Goal: Task Accomplishment & Management: Manage account settings

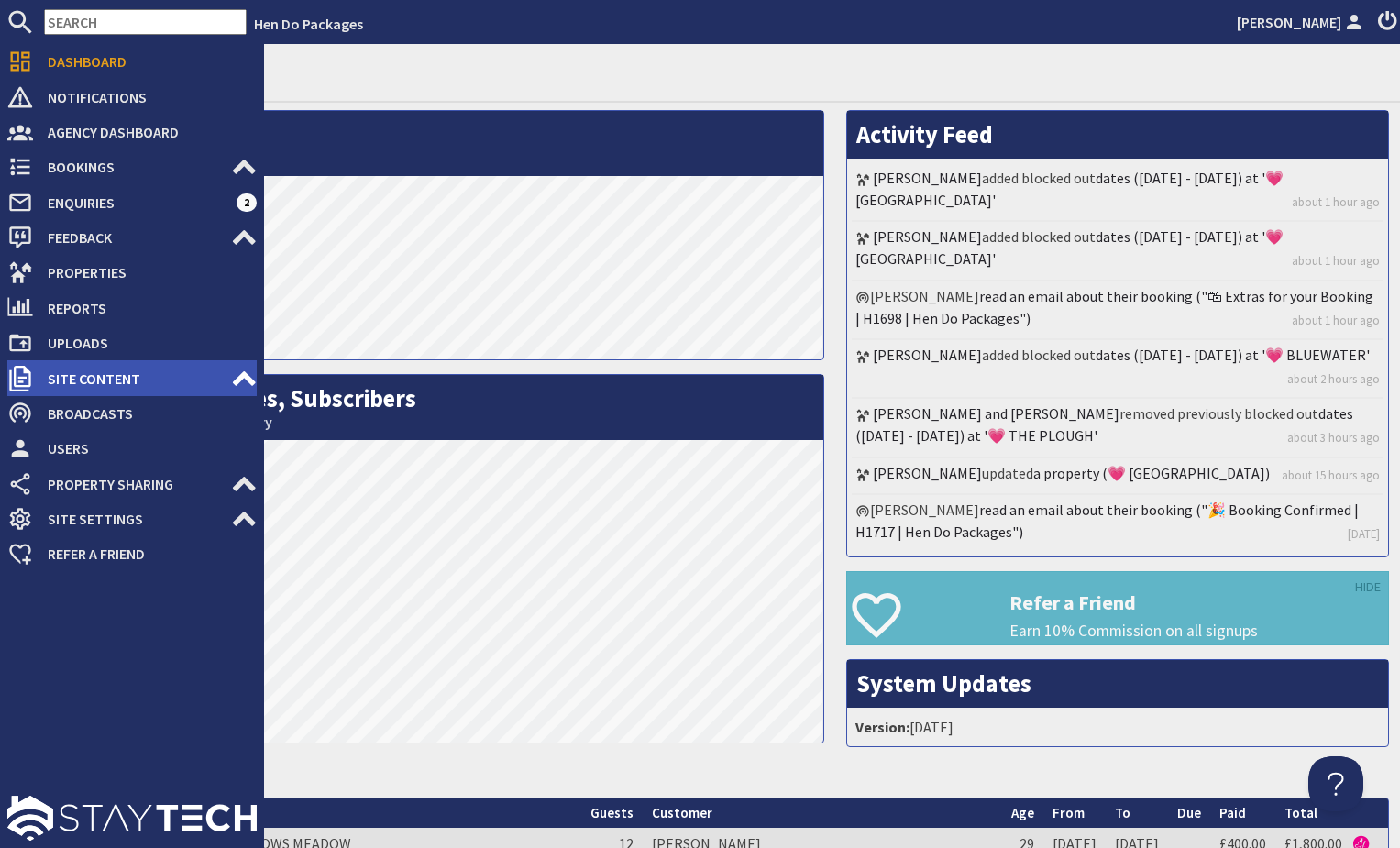
click at [247, 383] on icon at bounding box center [243, 378] width 26 height 26
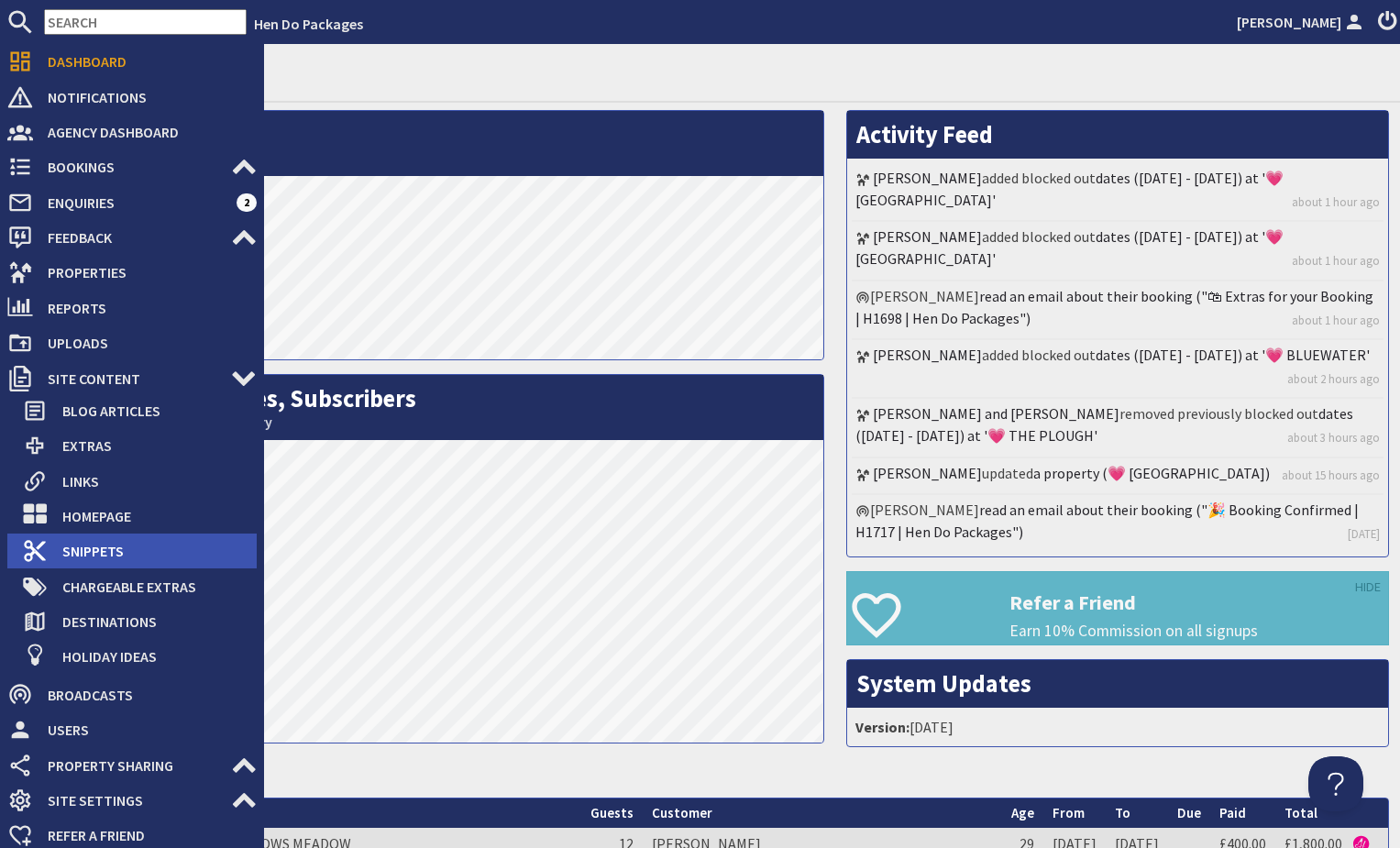
click at [105, 542] on span "Snippets" at bounding box center [152, 550] width 209 height 29
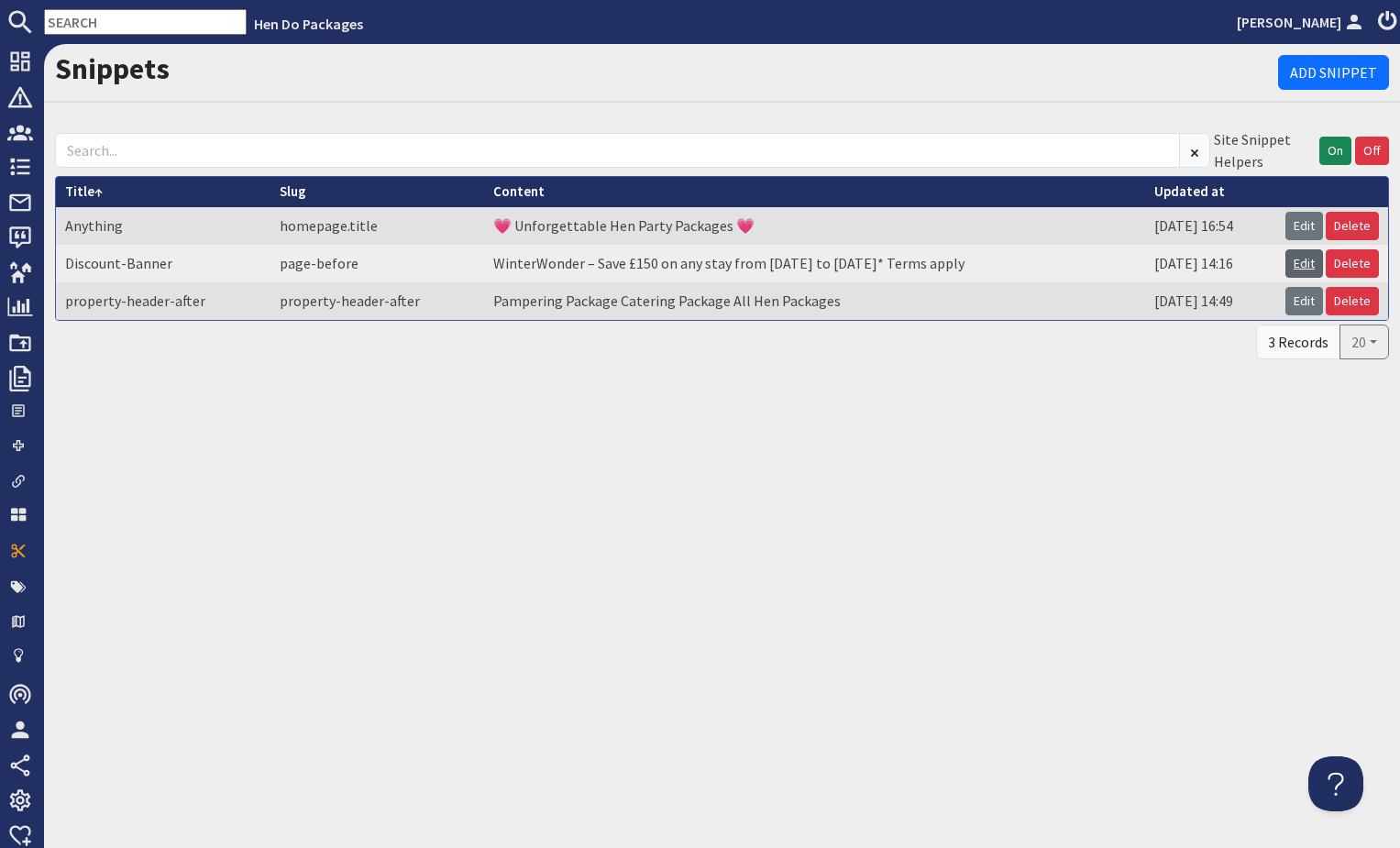
click at [1298, 260] on link "Edit" at bounding box center [1305, 263] width 38 height 29
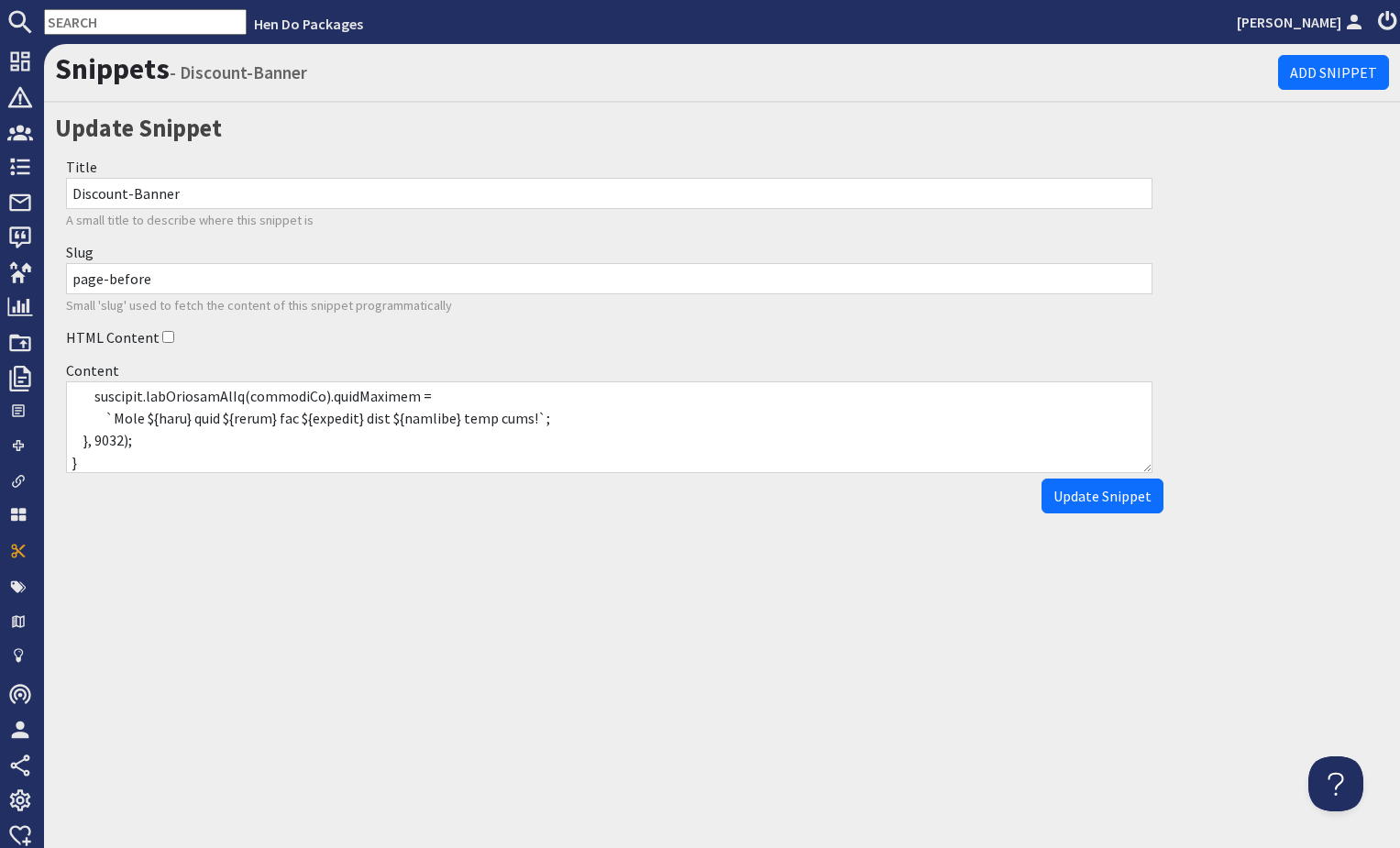
scroll to position [669, 0]
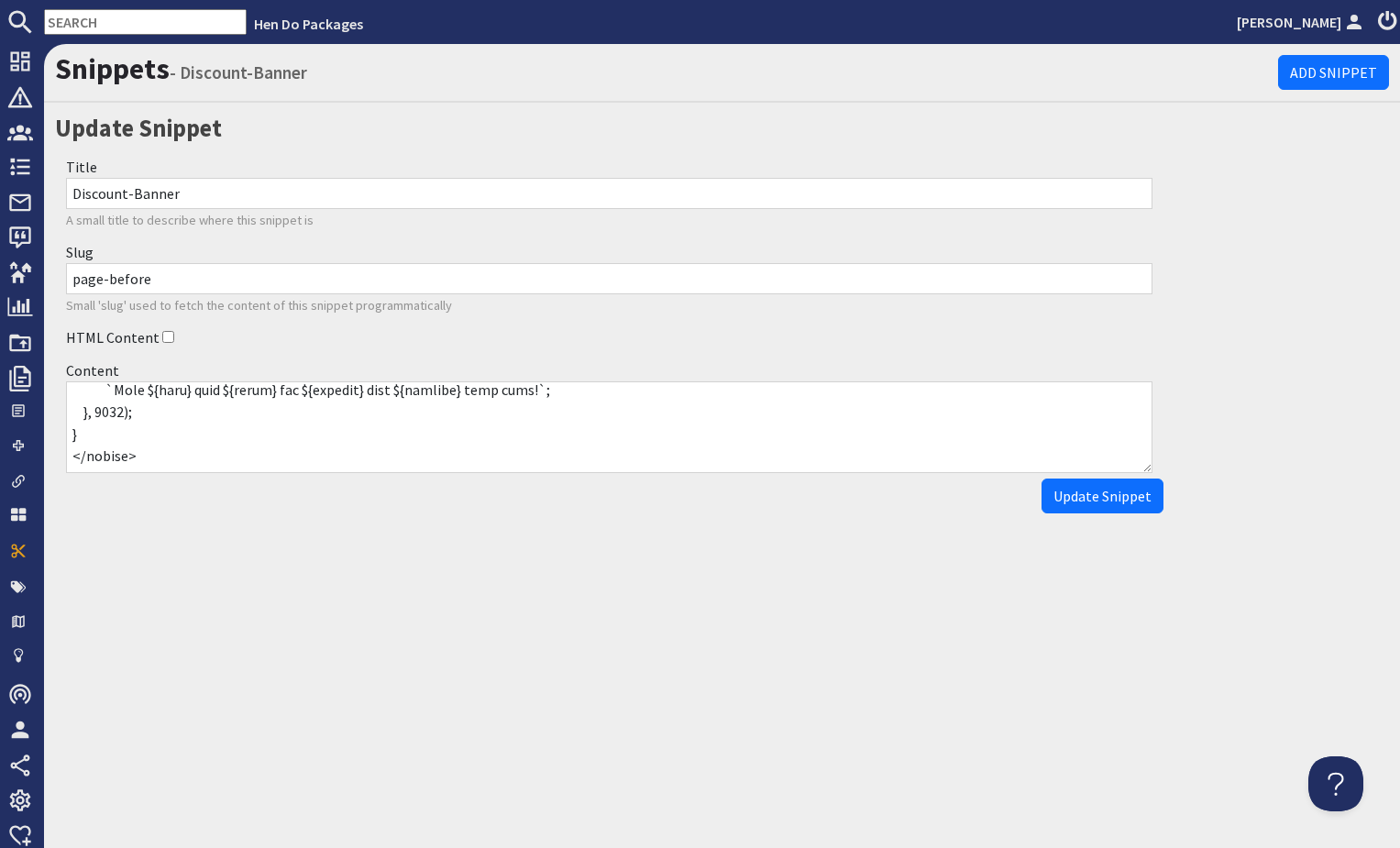
drag, startPoint x: 75, startPoint y: 399, endPoint x: 761, endPoint y: 478, distance: 690.5
click at [761, 478] on div "Content" at bounding box center [609, 415] width 1108 height 125
paste textarea "div id="winterwonder-banner" style="margin:0;"> <a href="https://www.sleeps12.c…"
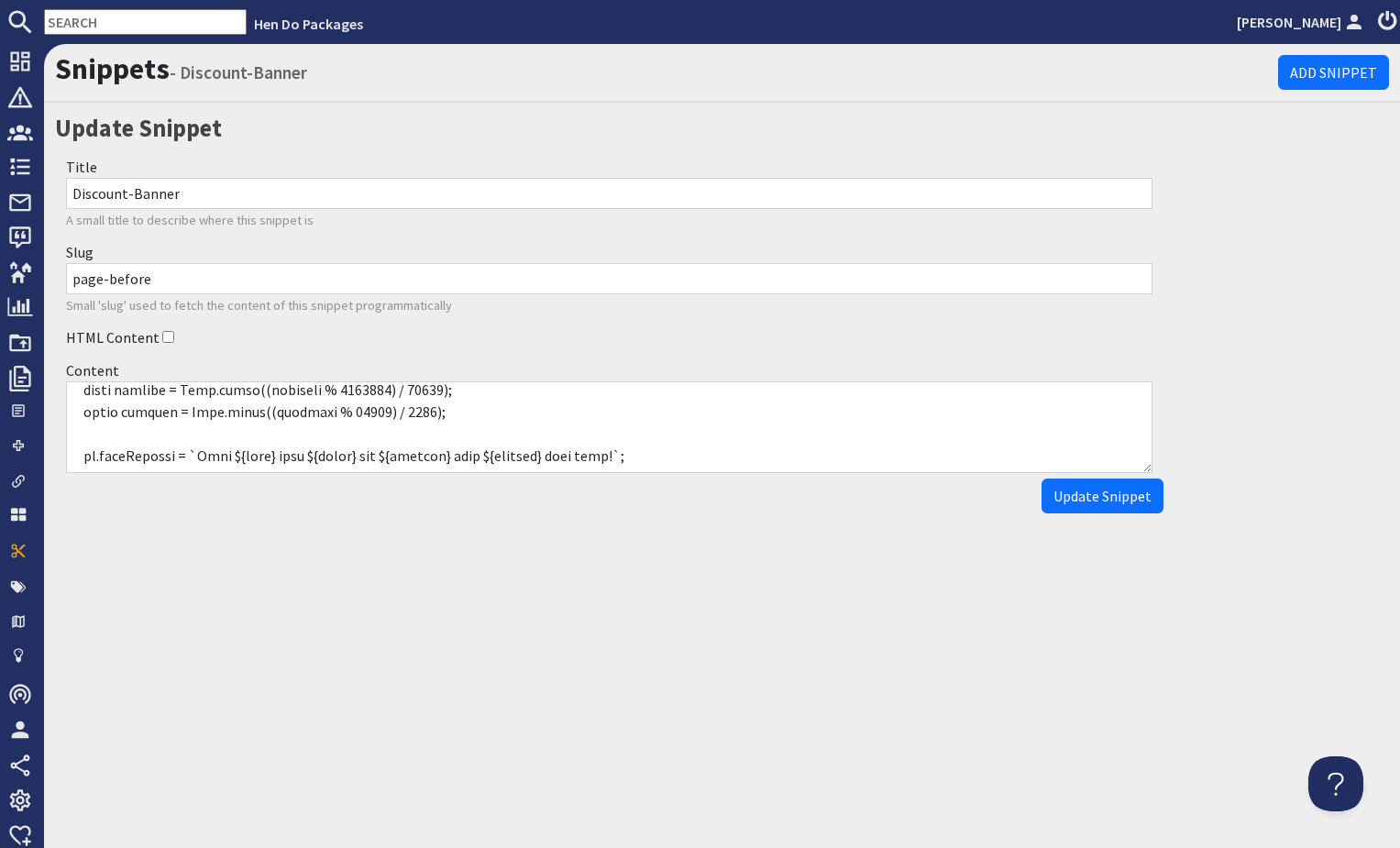
scroll to position [794, 0]
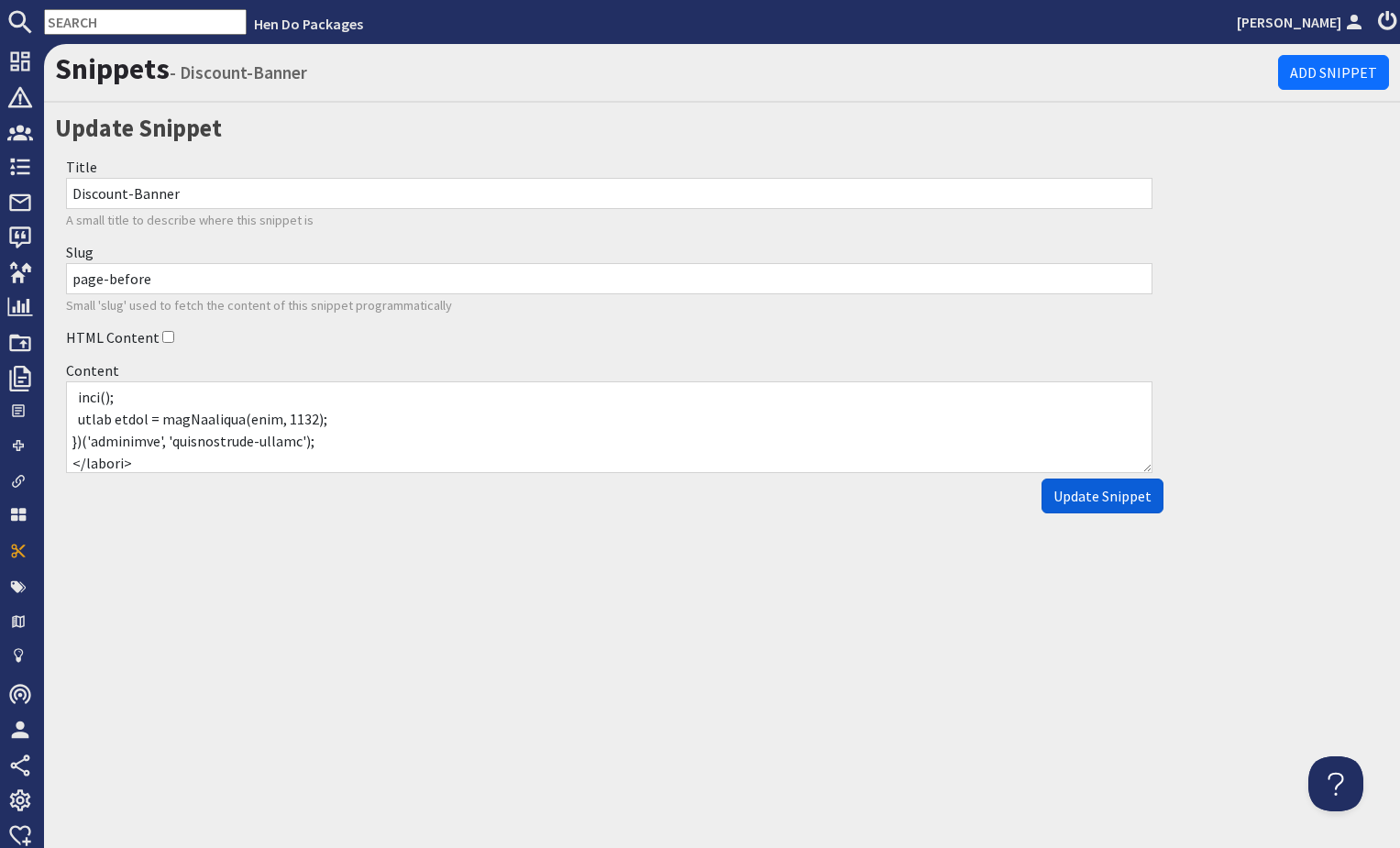
type textarea "<div id="winterwonder-banner" style="margin:0;"> <a href="https://www.sleeps12.…"
drag, startPoint x: 1125, startPoint y: 498, endPoint x: 1219, endPoint y: 508, distance: 94.5
click at [1125, 498] on span "Update Snippet" at bounding box center [1102, 495] width 98 height 18
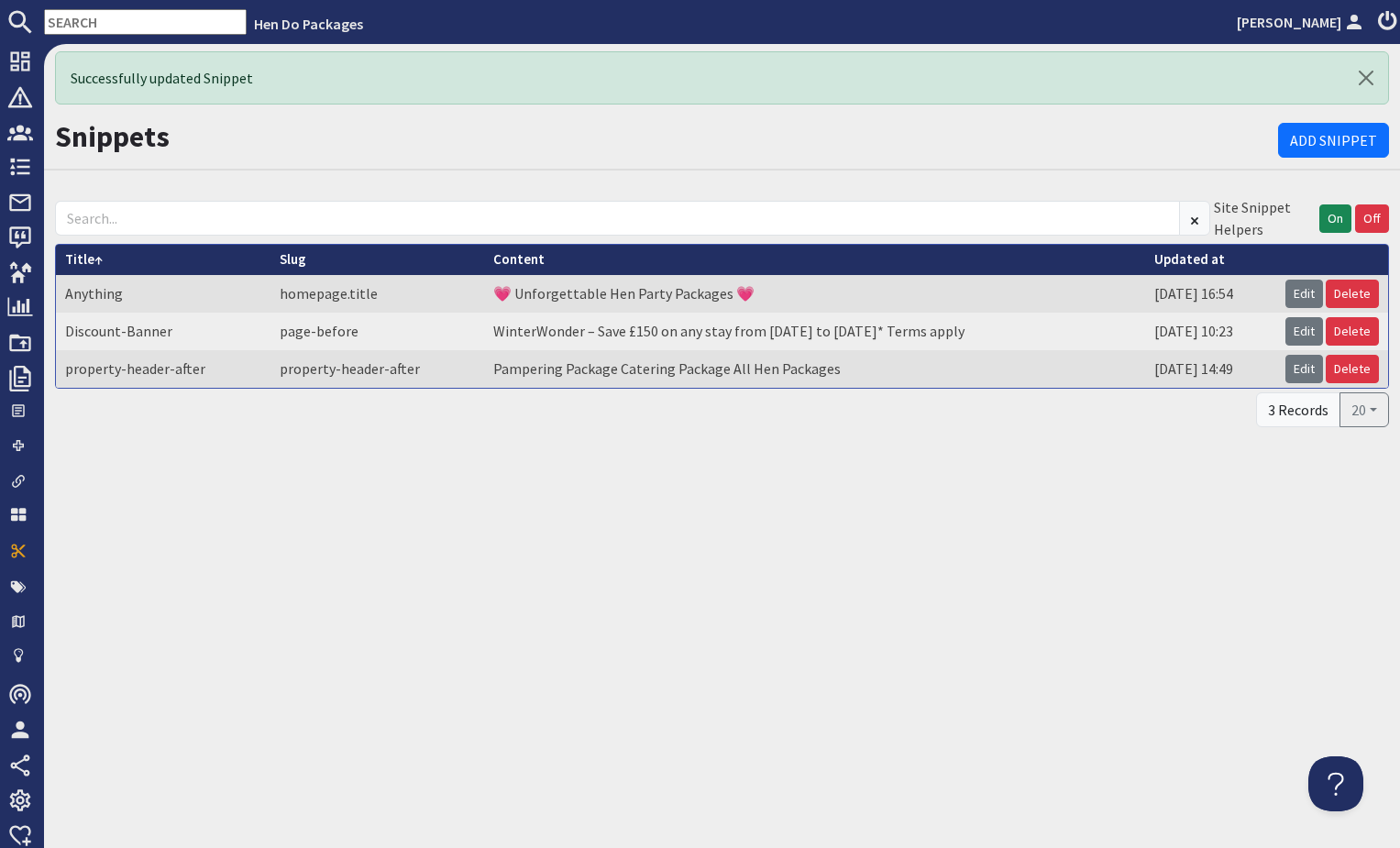
drag, startPoint x: 922, startPoint y: 503, endPoint x: 928, endPoint y: 491, distance: 13.4
click at [922, 503] on div "Successfully updated Snippet Snippets Add Snippet Site Snippet Helpers On Off T…" at bounding box center [721, 446] width 1356 height 804
click at [1306, 330] on link "Edit" at bounding box center [1305, 332] width 38 height 29
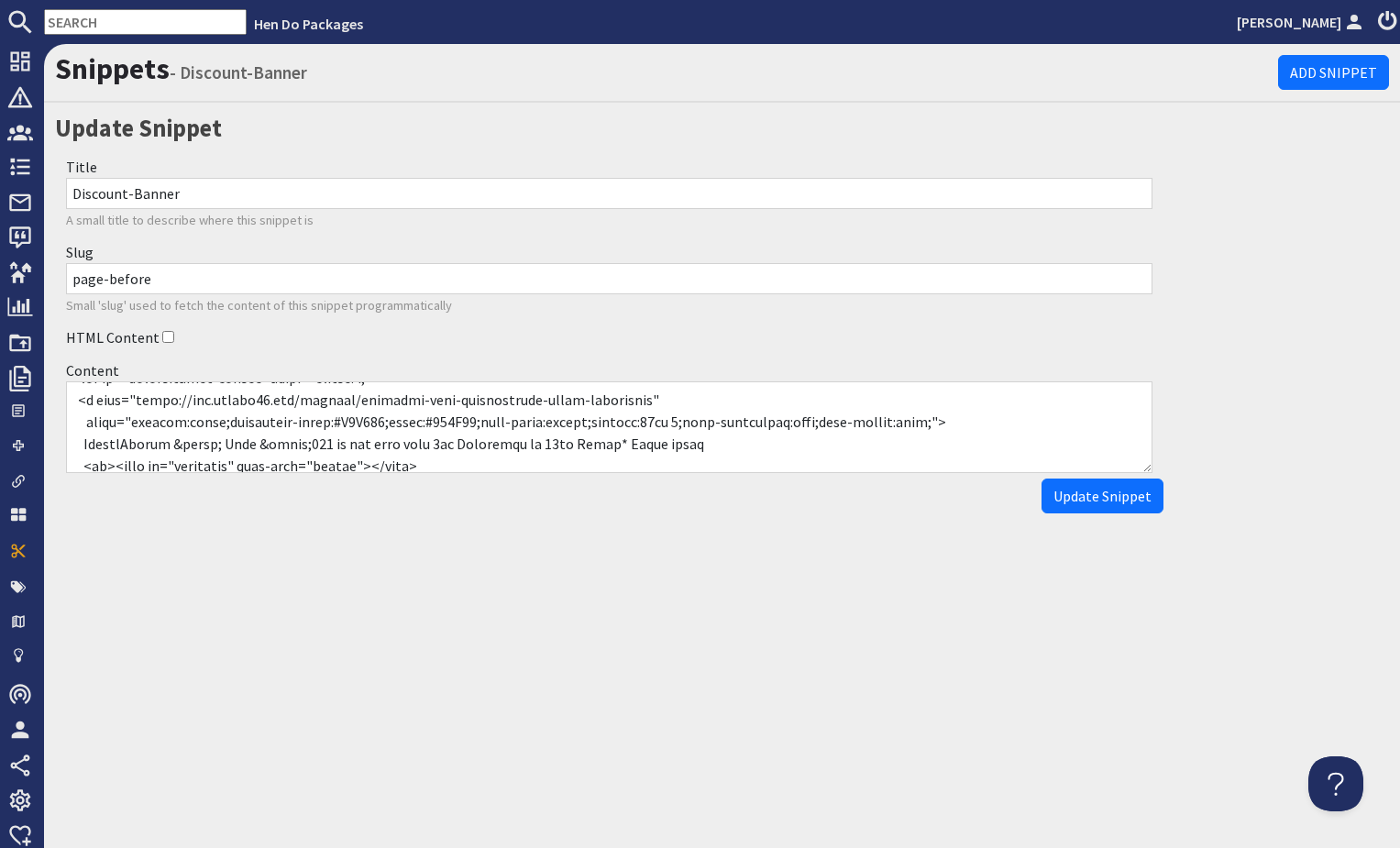
scroll to position [18, 0]
drag, startPoint x: 326, startPoint y: 423, endPoint x: 384, endPoint y: 417, distance: 58.3
click at [377, 426] on textarea "Content" at bounding box center [608, 427] width 1086 height 91
type textarea "<div id="winterwonder-banner" style="margin:0;"> <a href="https://www.sleeps12.…"
click at [1084, 494] on span "Update Snippet" at bounding box center [1102, 495] width 98 height 18
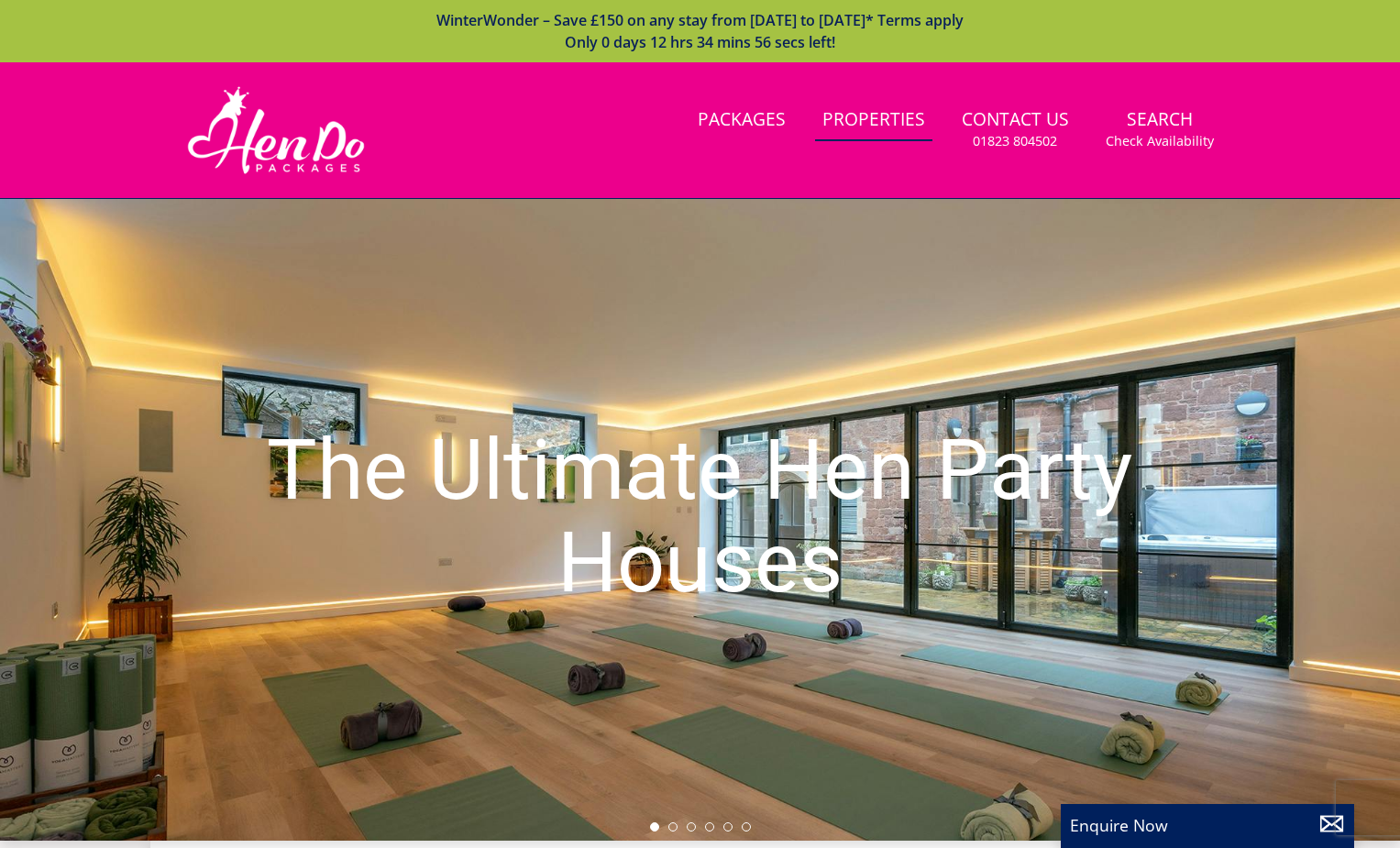
click at [524, 153] on div "Search Menu Packages Properties Contact Us [PHONE_NUMBER] Search Check Availabi…" at bounding box center [700, 130] width 1101 height 91
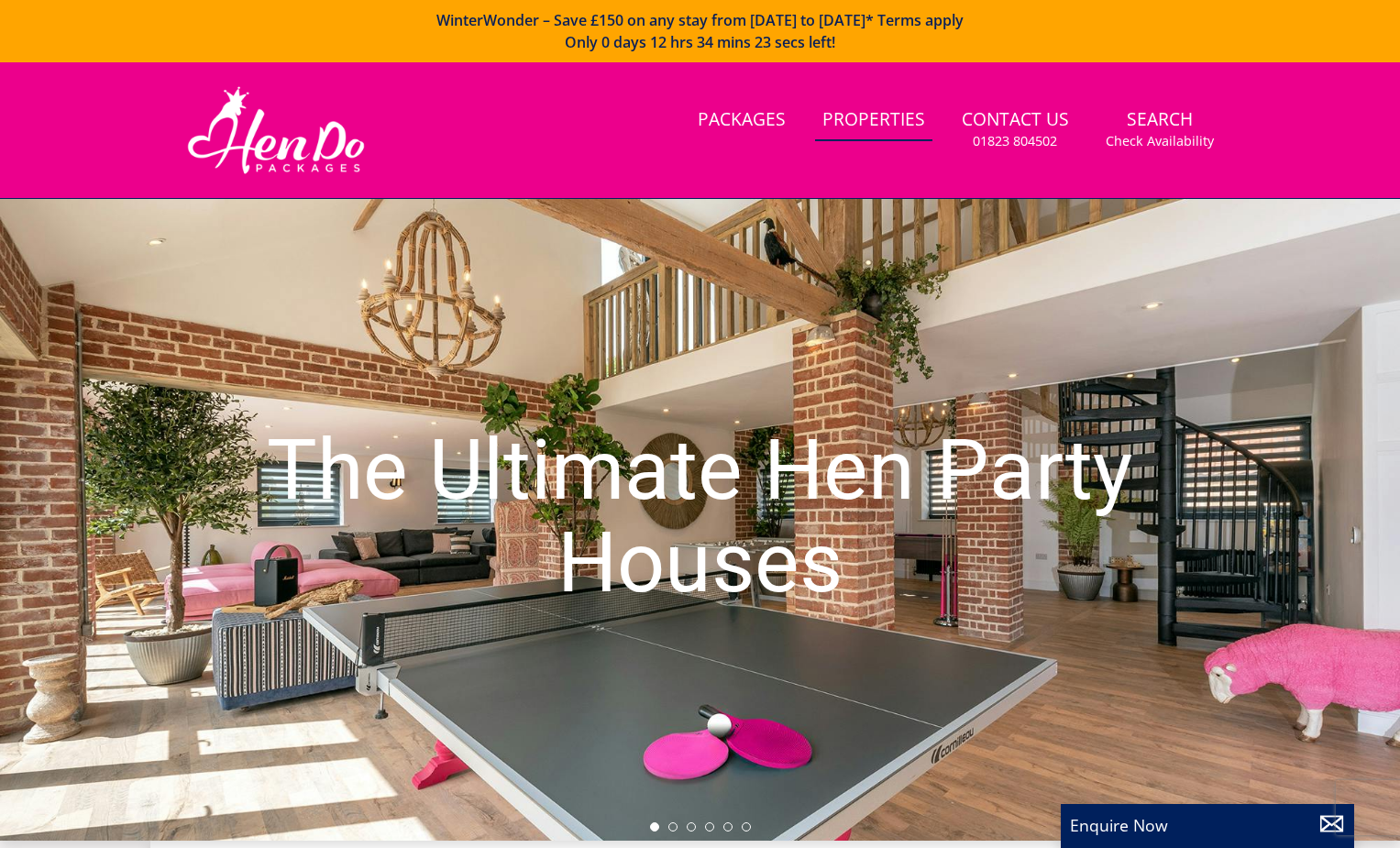
click at [467, 134] on div "Search Menu Packages Properties Contact Us [PHONE_NUMBER] Search Check Availabi…" at bounding box center [700, 130] width 1101 height 91
